Goal: Find specific page/section: Find specific page/section

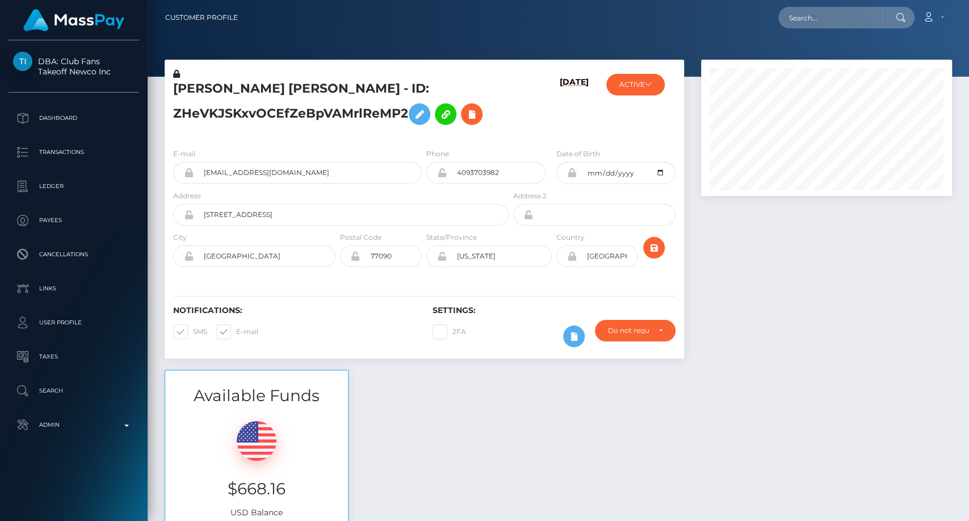
scroll to position [136, 251]
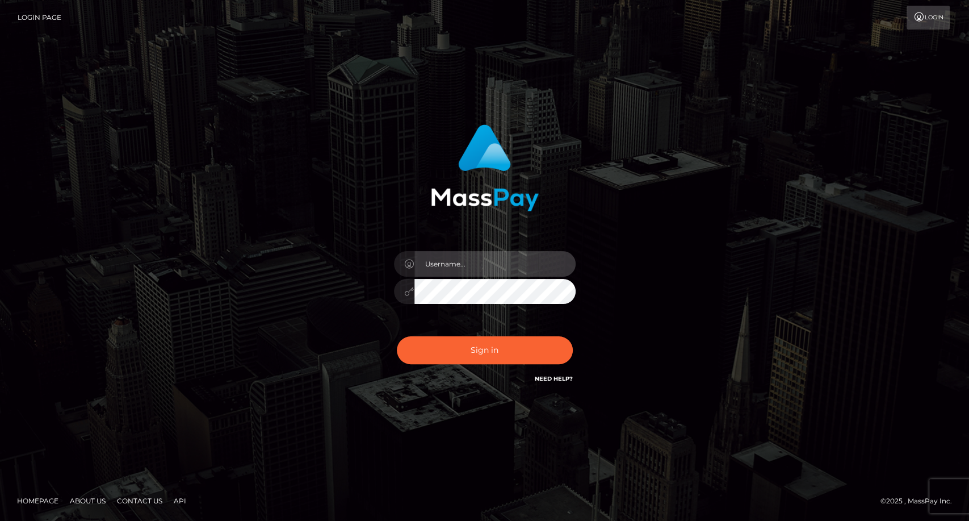
type input "carolina"
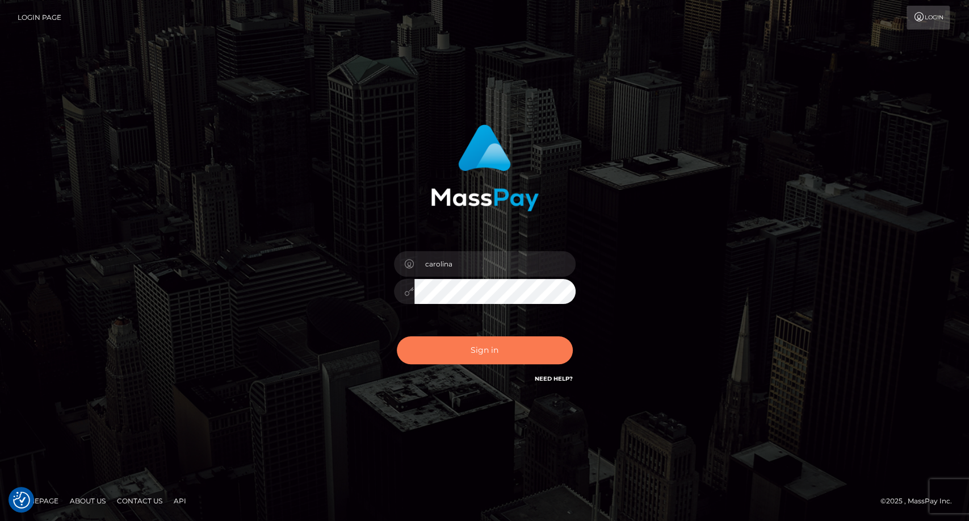
click at [481, 347] on button "Sign in" at bounding box center [485, 350] width 176 height 28
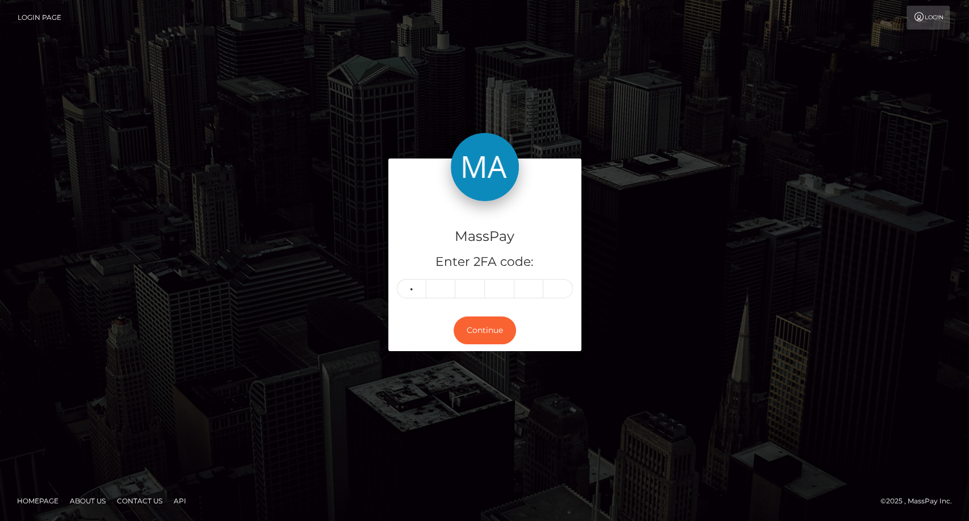
type input "4"
type input "8"
type input "6"
type input "3"
type input "7"
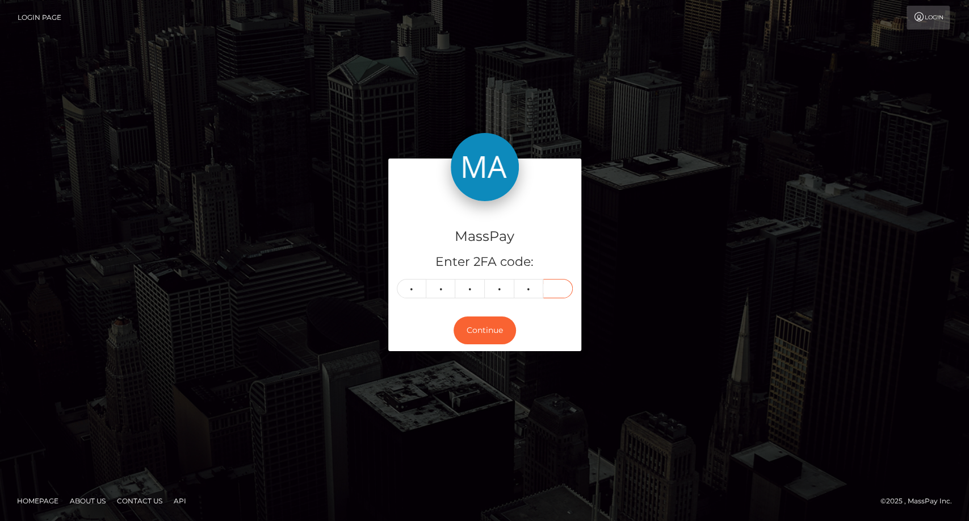
type input "4"
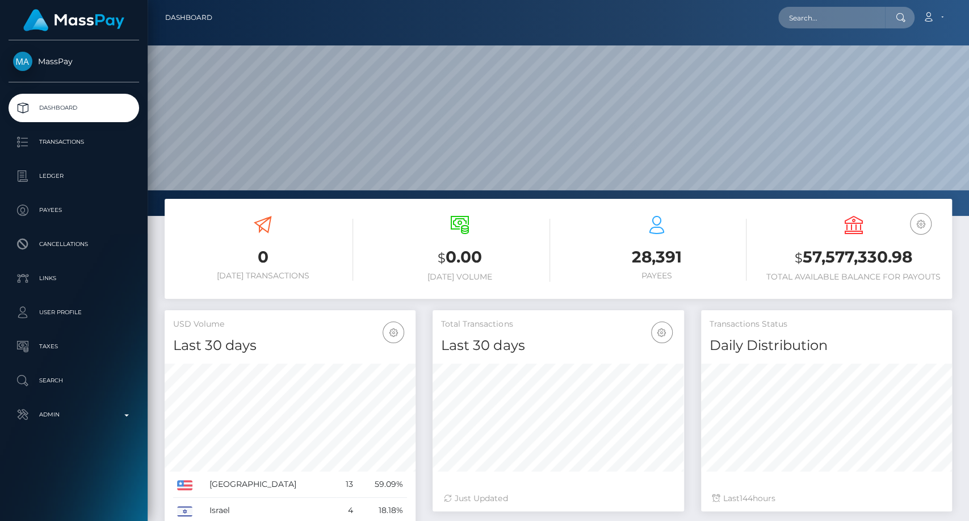
scroll to position [200, 251]
click at [821, 21] on input "text" at bounding box center [831, 18] width 107 height 22
paste input "mishutaanastasiyadmitrievna@gmail.com"
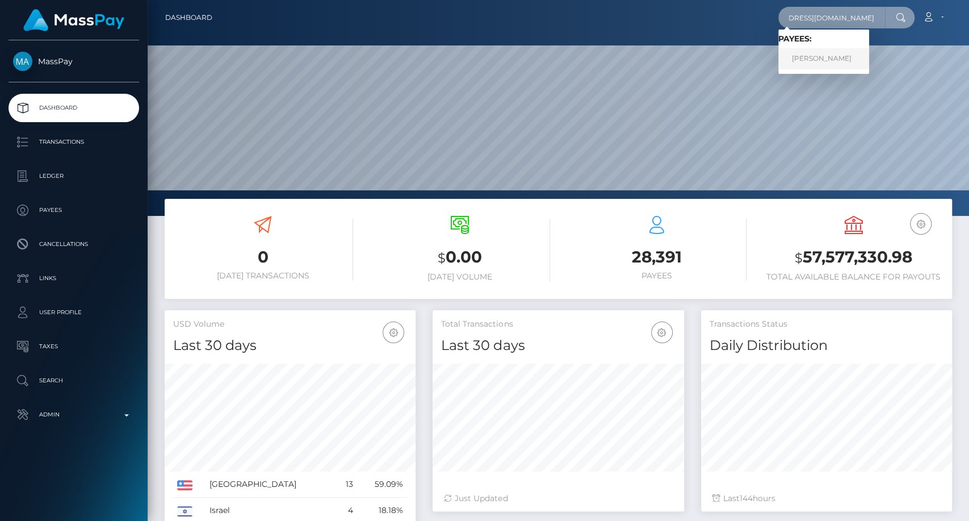
type input "mishutaanastasiyadmitrievna@gmail.com"
click at [812, 57] on link "Anastasiya Mishuta" at bounding box center [823, 58] width 91 height 21
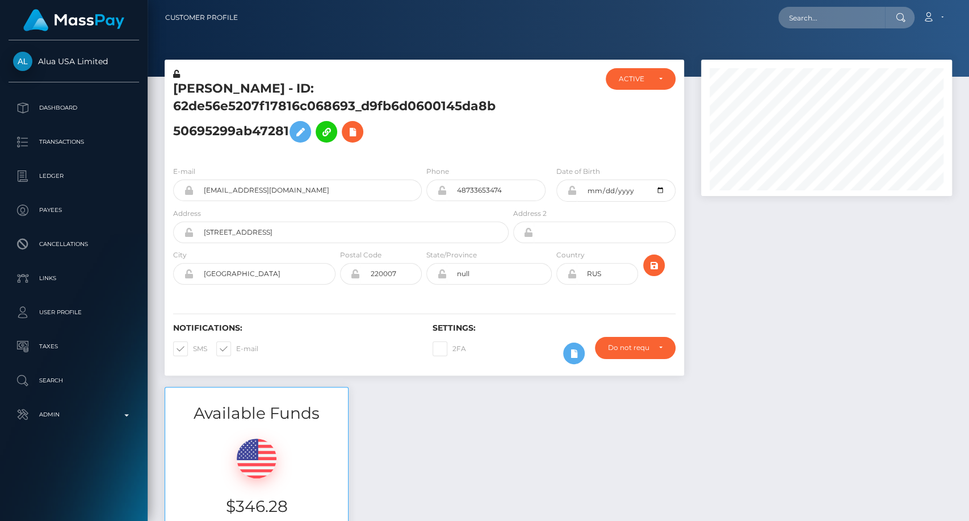
scroll to position [136, 251]
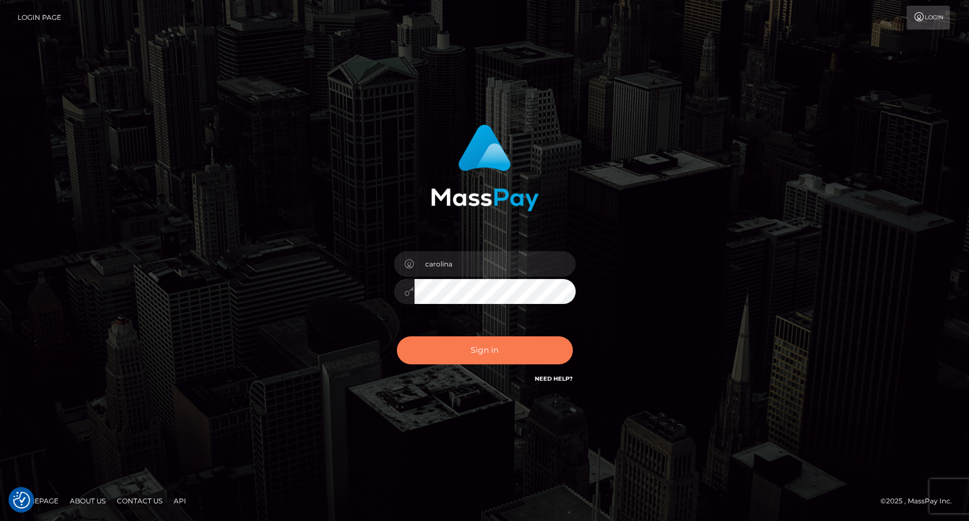
click at [506, 342] on button "Sign in" at bounding box center [485, 350] width 176 height 28
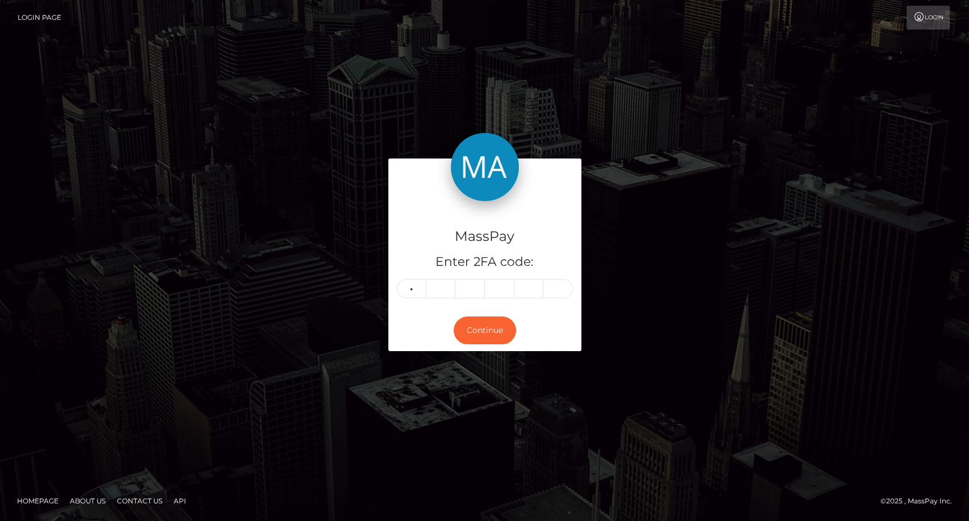
type input "9"
type input "0"
type input "1"
type input "7"
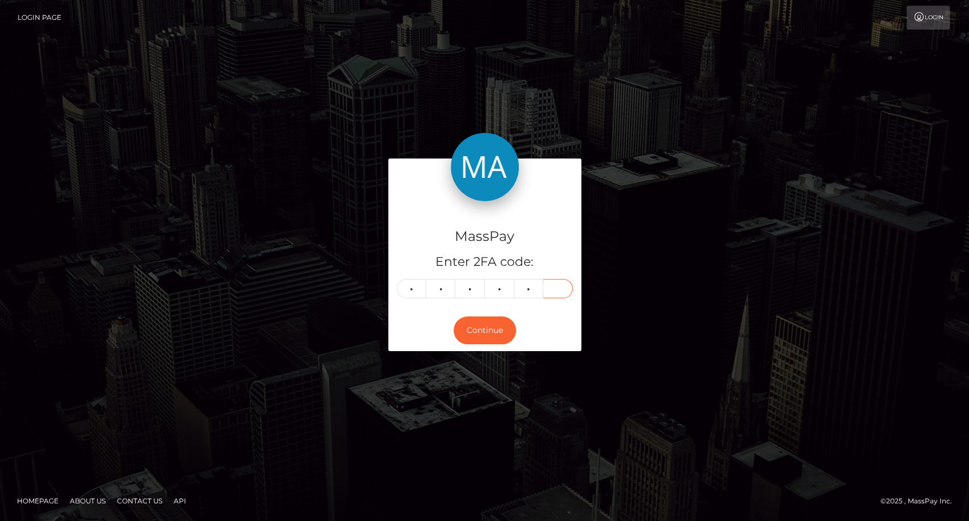
type input "1"
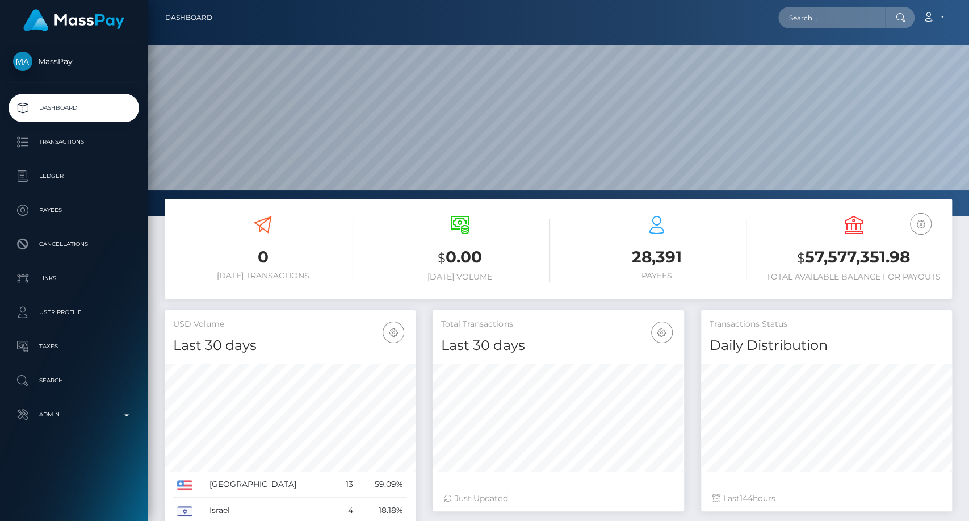
scroll to position [200, 251]
click at [813, 19] on input "text" at bounding box center [831, 18] width 107 height 22
paste input "[EMAIL_ADDRESS][DOMAIN_NAME]"
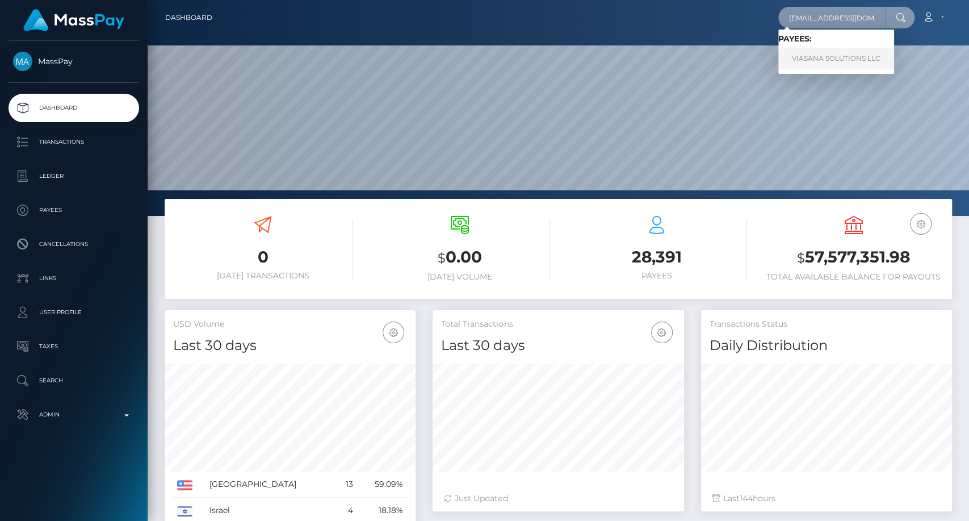
type input "[EMAIL_ADDRESS][DOMAIN_NAME]"
click at [831, 61] on link "VIASANA SOLUTIONS LLC" at bounding box center [836, 58] width 116 height 21
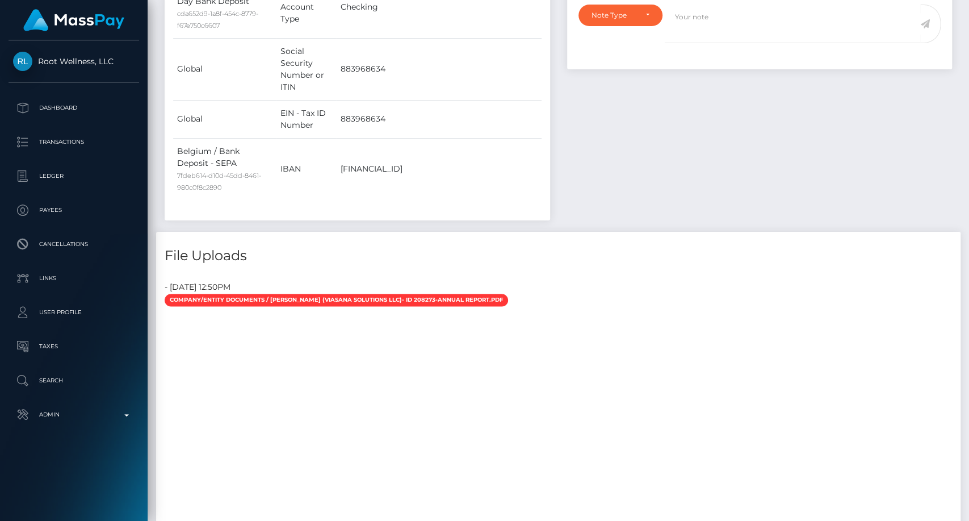
scroll to position [136, 251]
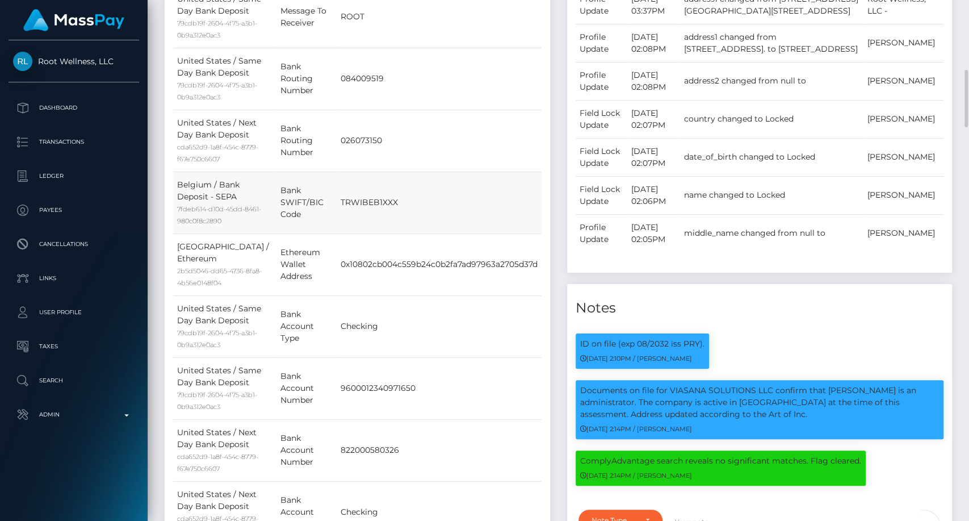
drag, startPoint x: 580, startPoint y: 253, endPoint x: 495, endPoint y: 201, distance: 99.1
click at [495, 201] on td "TRWIBEB1XXX" at bounding box center [438, 202] width 205 height 62
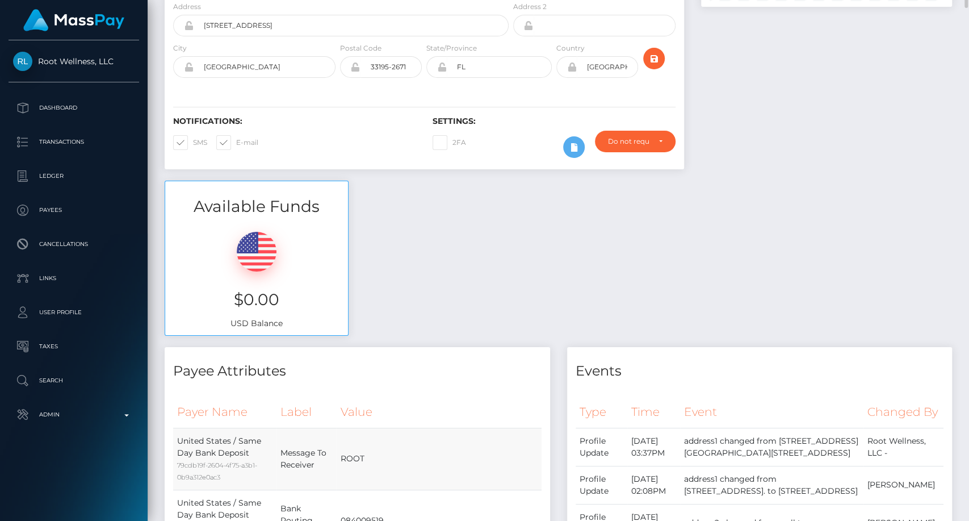
scroll to position [0, 0]
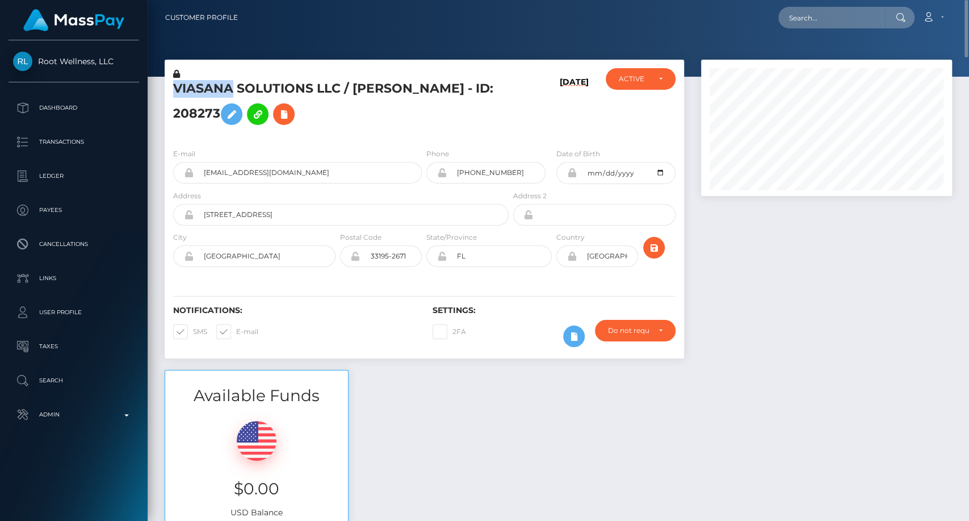
drag, startPoint x: 173, startPoint y: 90, endPoint x: 233, endPoint y: 83, distance: 60.6
click at [233, 83] on div "VIASANA SOLUTIONS LLC / Silvia Engl - ID: 208273" at bounding box center [338, 103] width 346 height 71
copy h5 "VIASANA"
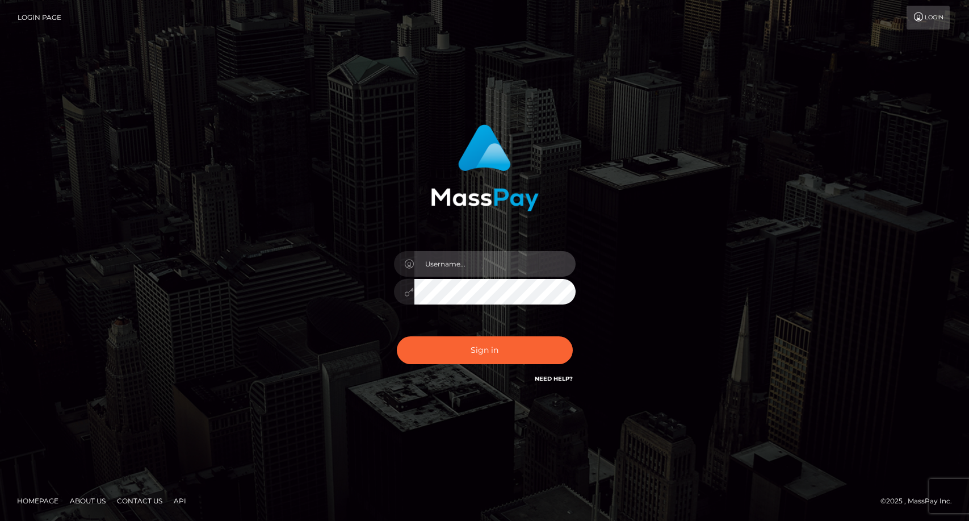
type input "carolina"
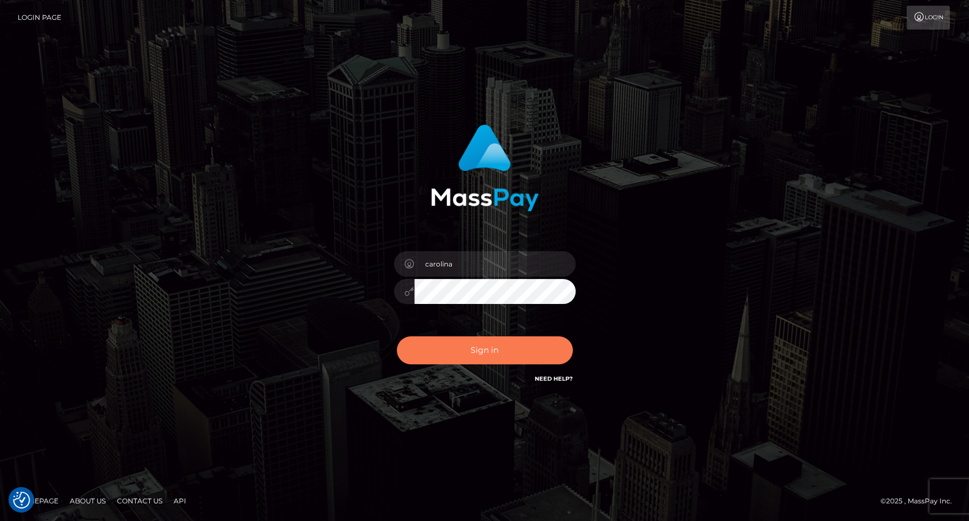
click at [475, 354] on button "Sign in" at bounding box center [485, 350] width 176 height 28
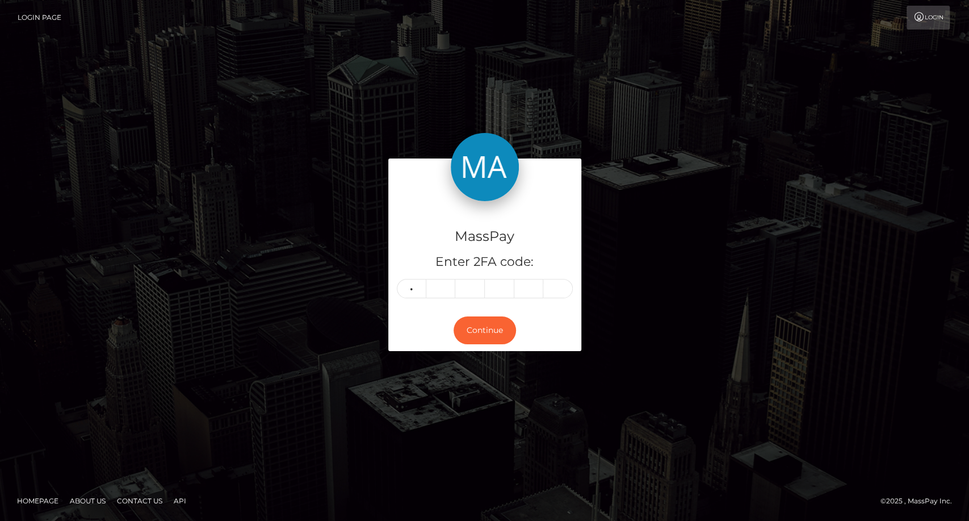
type input "3"
type input "7"
type input "6"
type input "0"
type input "8"
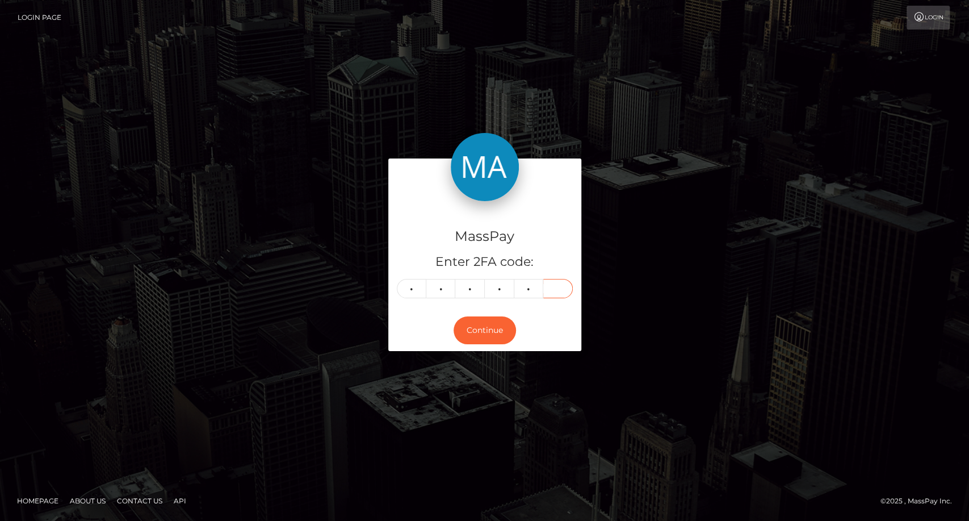
type input "9"
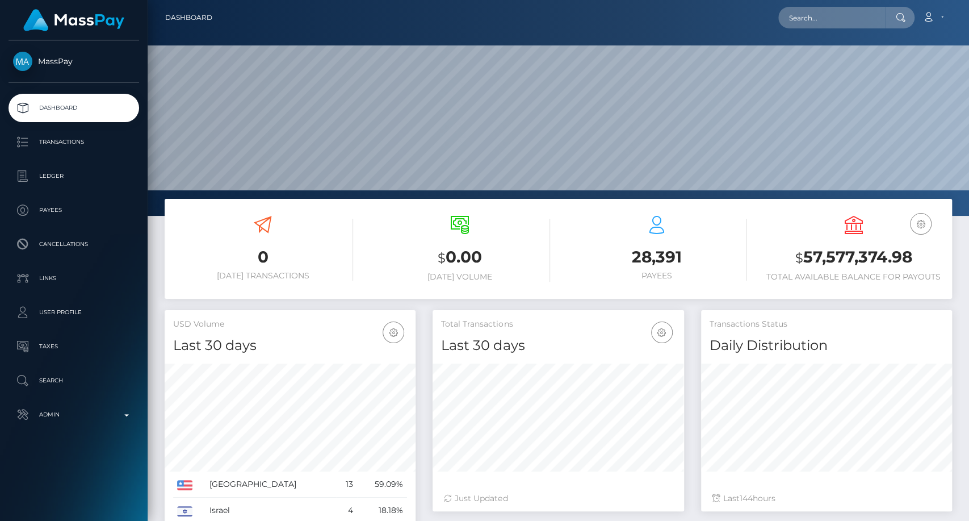
scroll to position [200, 251]
click at [840, 17] on input "text" at bounding box center [831, 18] width 107 height 22
paste input "[EMAIL_ADDRESS][DOMAIN_NAME]"
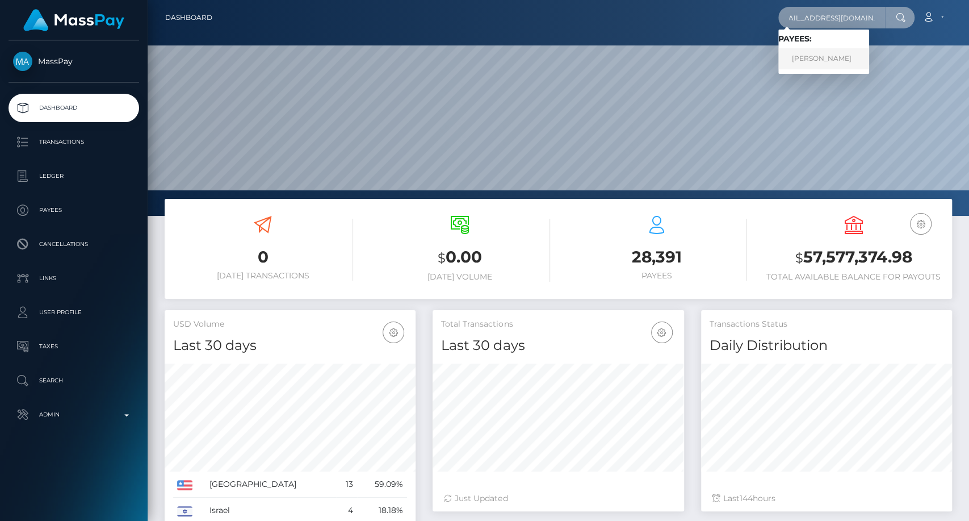
type input "[EMAIL_ADDRESS][DOMAIN_NAME]"
click at [836, 65] on link "Jannick Schroeer" at bounding box center [823, 58] width 91 height 21
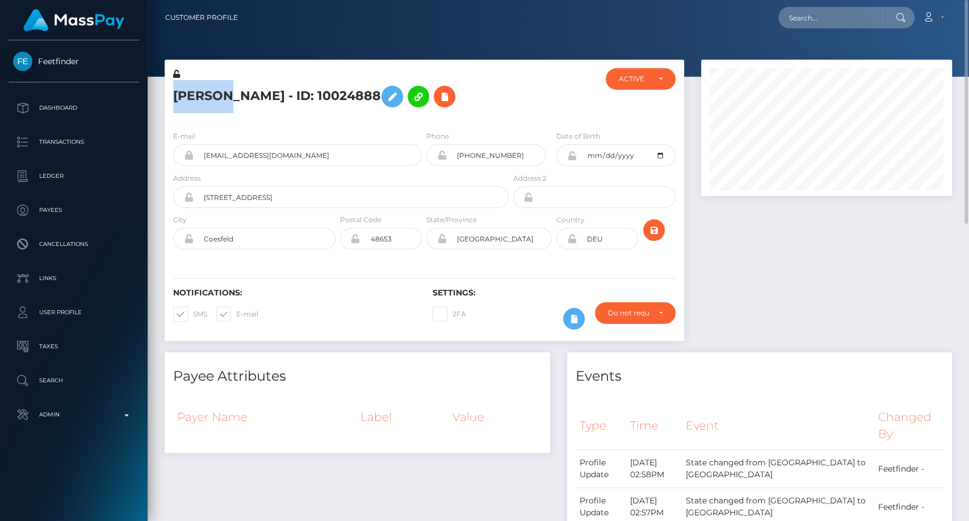
drag, startPoint x: 170, startPoint y: 96, endPoint x: 225, endPoint y: 97, distance: 55.1
click at [225, 97] on div "[PERSON_NAME] - ID: 10024888" at bounding box center [338, 94] width 346 height 53
copy h5 "Jannick"
click at [808, 10] on input "text" at bounding box center [831, 18] width 107 height 22
paste input "moriarityvanessa@gmail.com"
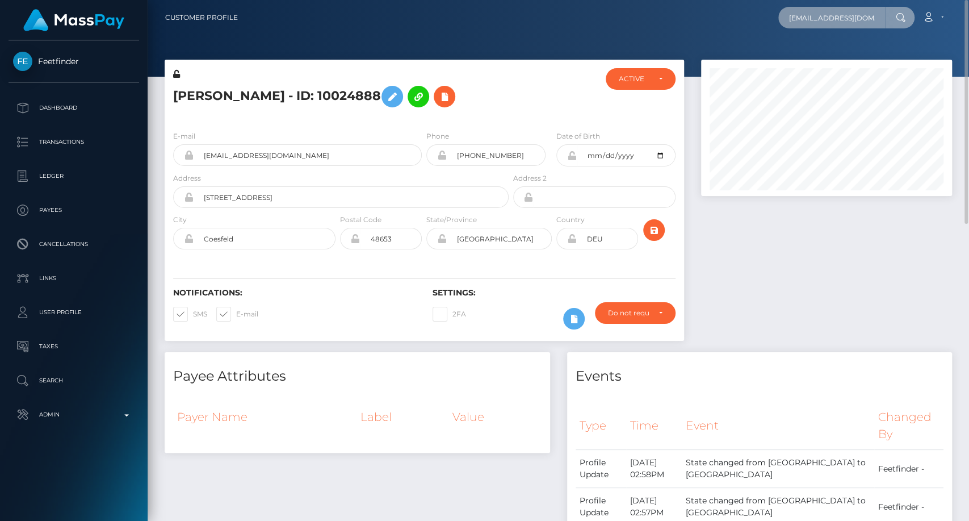
scroll to position [0, 17]
type input "moriarityvanessa@gmail.com"
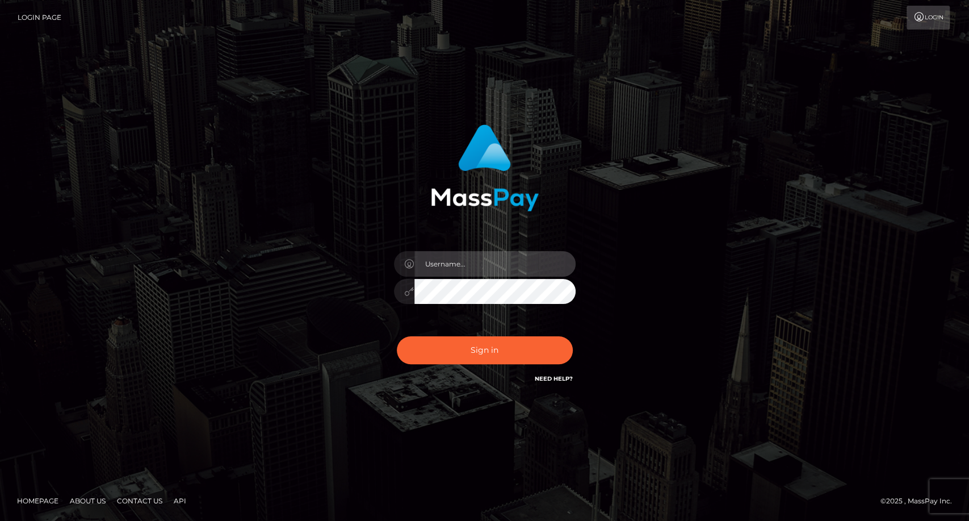
type input "carolina"
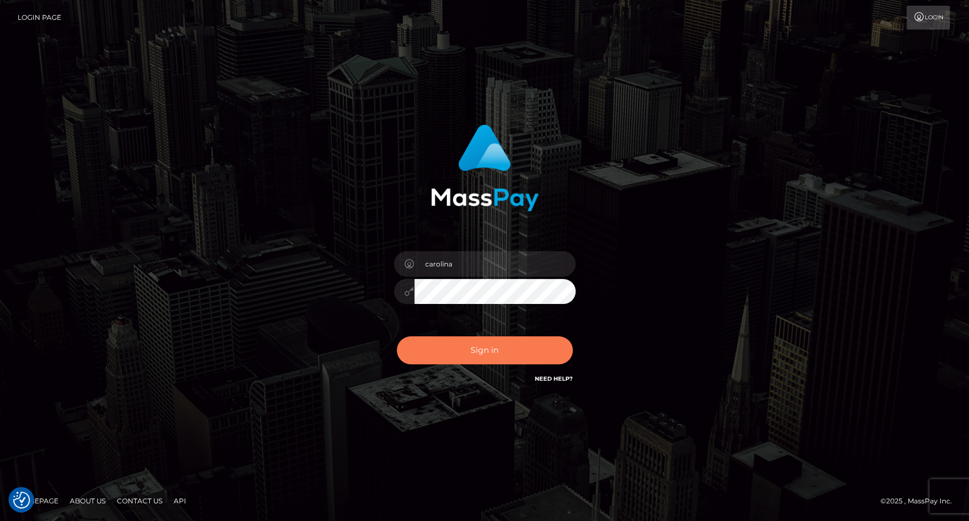
click at [514, 349] on button "Sign in" at bounding box center [485, 350] width 176 height 28
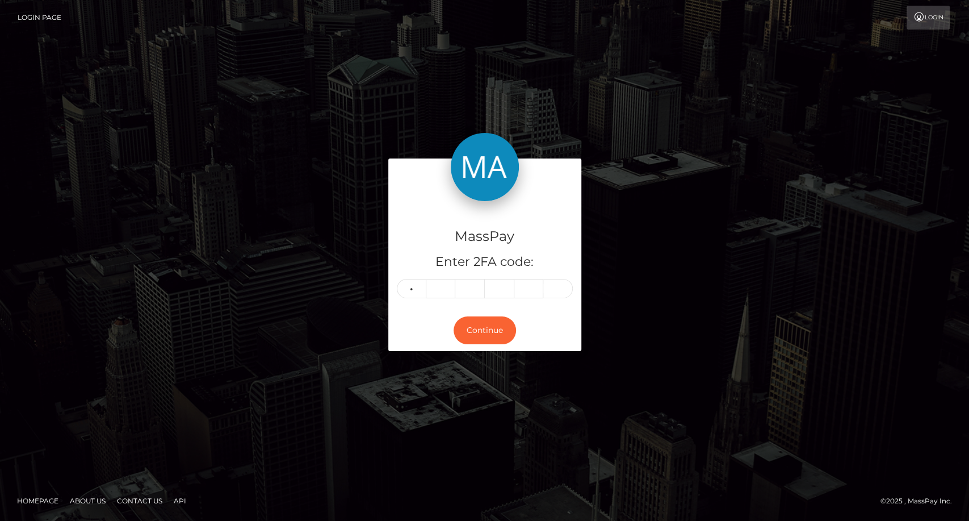
type input "1"
type input "5"
type input "0"
type input "8"
type input "4"
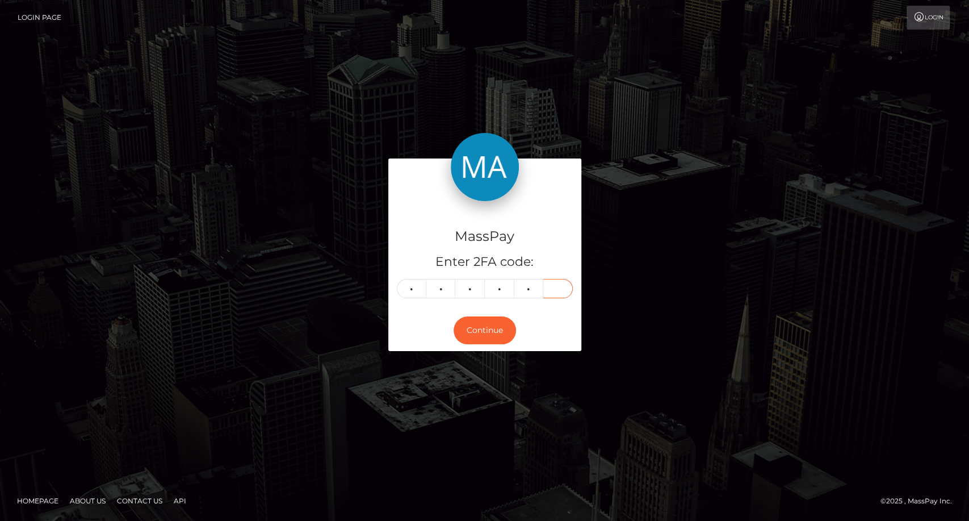
type input "5"
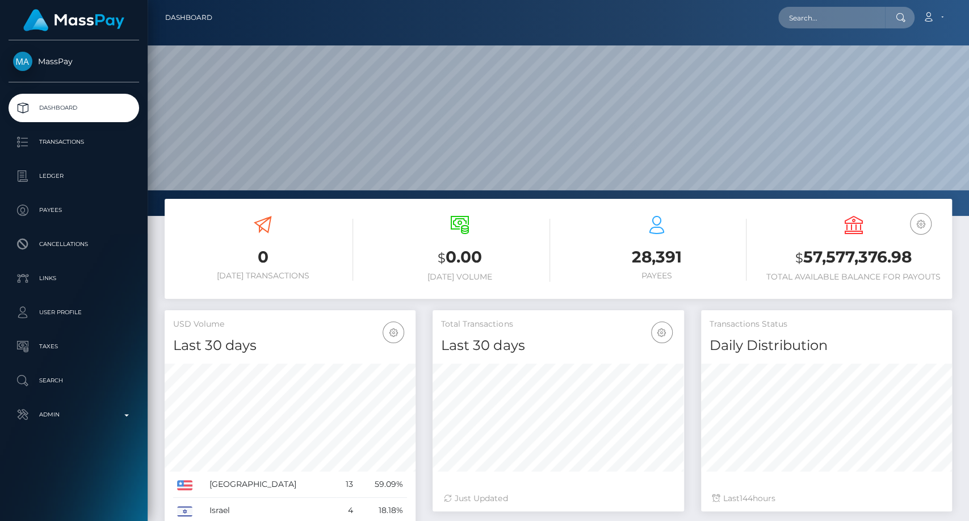
scroll to position [200, 251]
click at [792, 14] on input "text" at bounding box center [831, 18] width 107 height 22
paste input "132017"
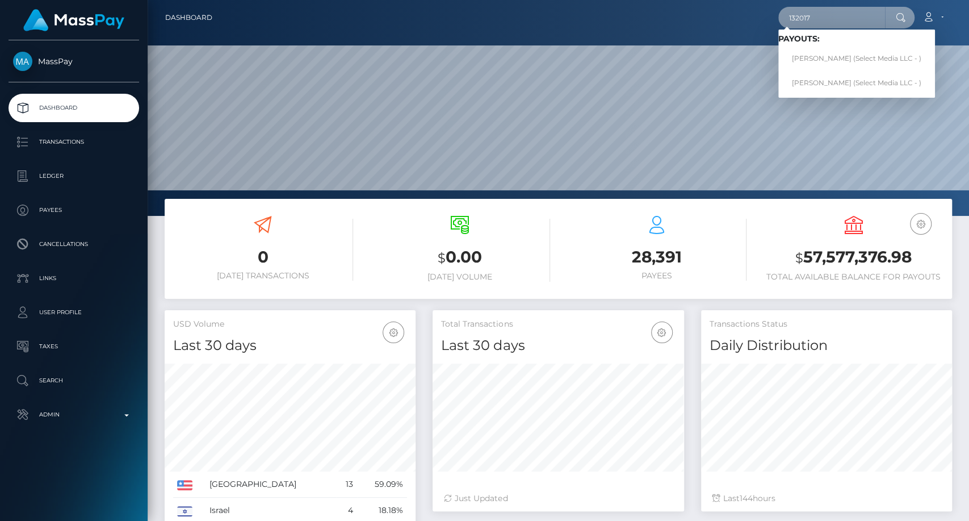
click at [805, 10] on input "132017" at bounding box center [831, 18] width 107 height 22
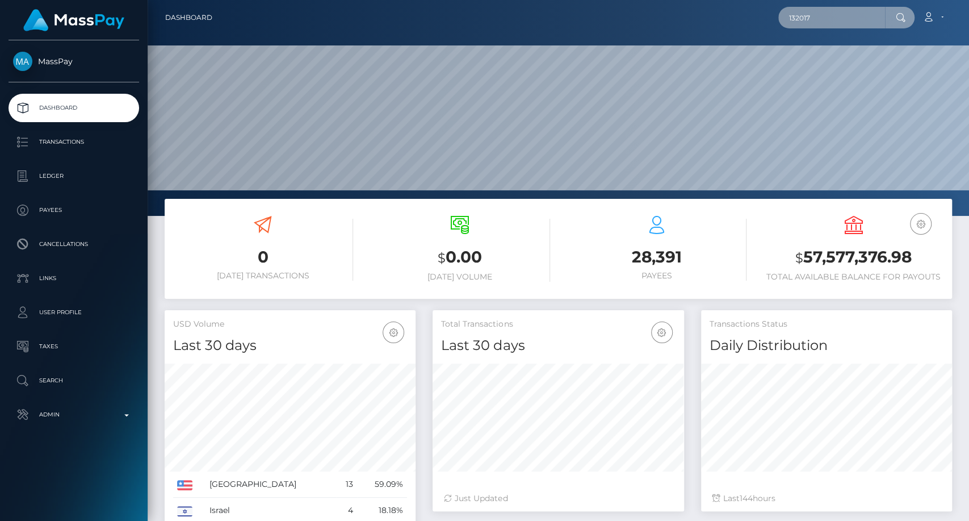
click at [805, 10] on input "132017" at bounding box center [831, 18] width 107 height 22
paste input "moriarityvanessa@gmail.com"
type input "moriarityvanessa@gmail.com"
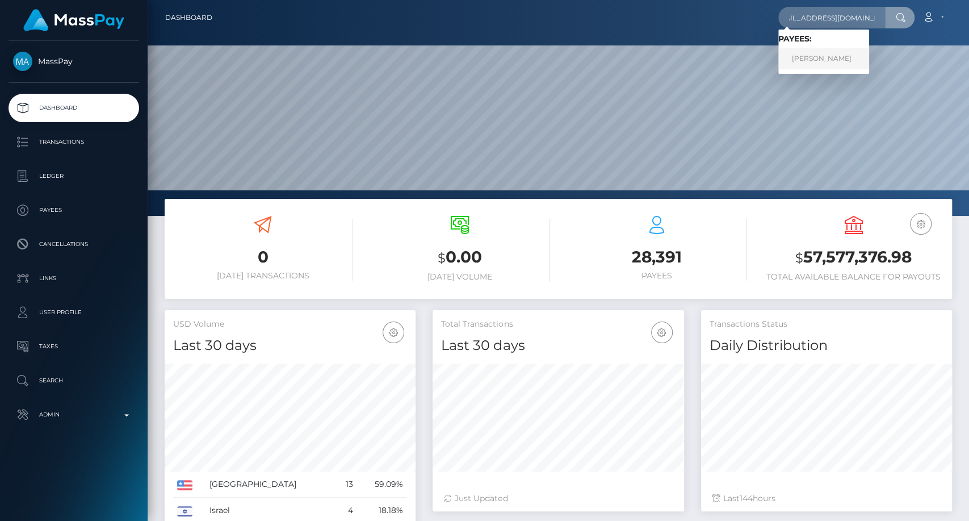
scroll to position [0, 0]
click at [808, 58] on link "Vanessa Moriarity" at bounding box center [823, 58] width 91 height 21
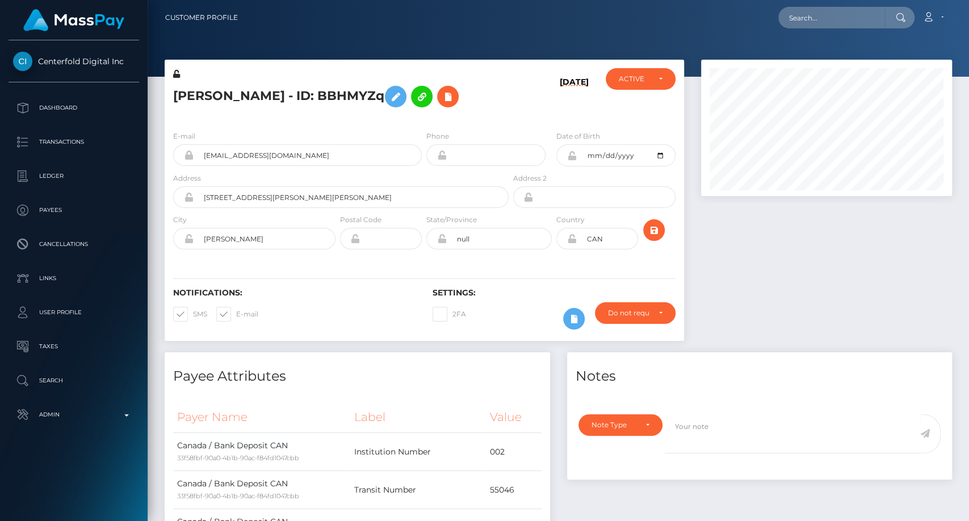
scroll to position [136, 251]
drag, startPoint x: 171, startPoint y: 94, endPoint x: 224, endPoint y: 93, distance: 52.2
click at [225, 90] on div "[PERSON_NAME] - ID: BBHMYZq" at bounding box center [338, 94] width 346 height 53
copy h5 "[PERSON_NAME]"
click at [812, 12] on input "text" at bounding box center [831, 18] width 107 height 22
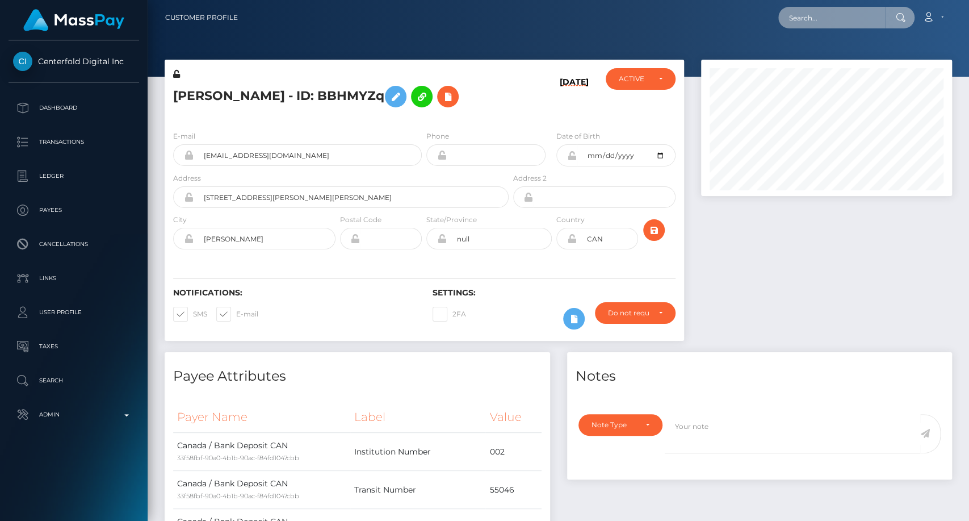
paste input "[EMAIL_ADDRESS][DOMAIN_NAME]"
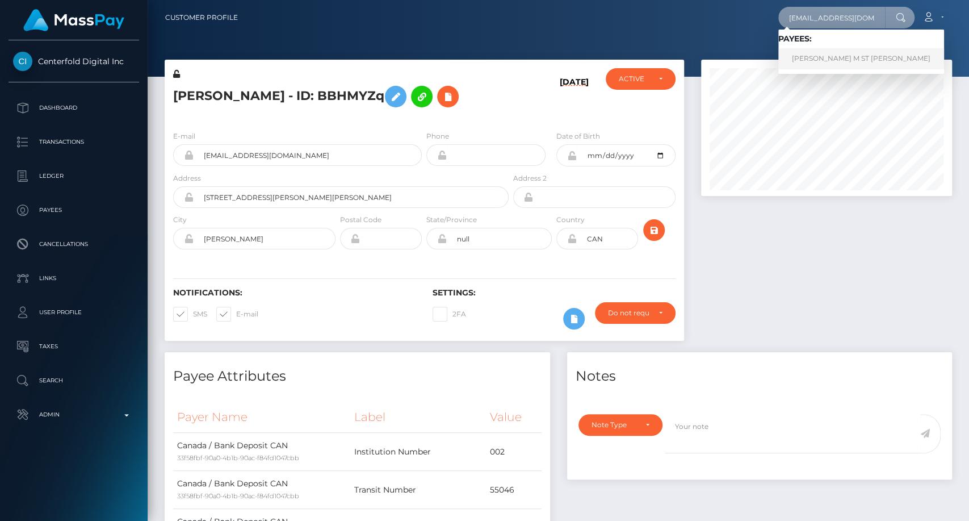
type input "[EMAIL_ADDRESS][DOMAIN_NAME]"
click at [806, 62] on link "DEREK M ST PETERS" at bounding box center [861, 58] width 166 height 21
